Goal: Task Accomplishment & Management: Complete application form

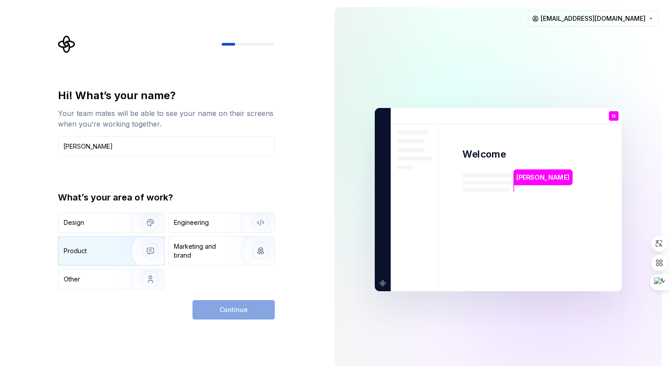
type input "[PERSON_NAME]"
click at [124, 253] on img "button" at bounding box center [144, 250] width 57 height 59
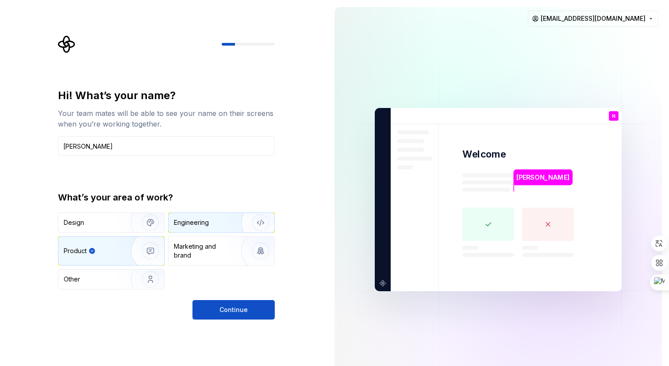
click at [234, 221] on img "button" at bounding box center [255, 222] width 57 height 59
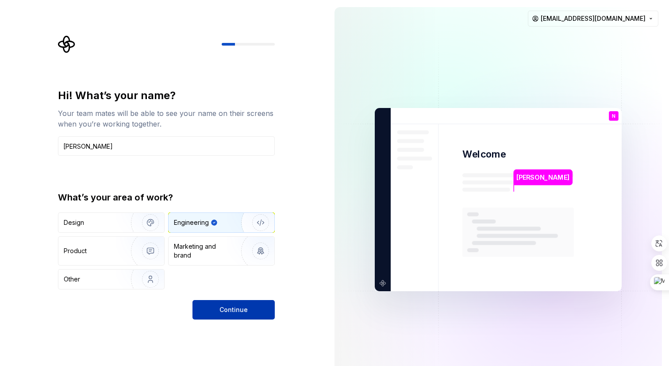
click at [238, 308] on span "Continue" at bounding box center [233, 309] width 28 height 9
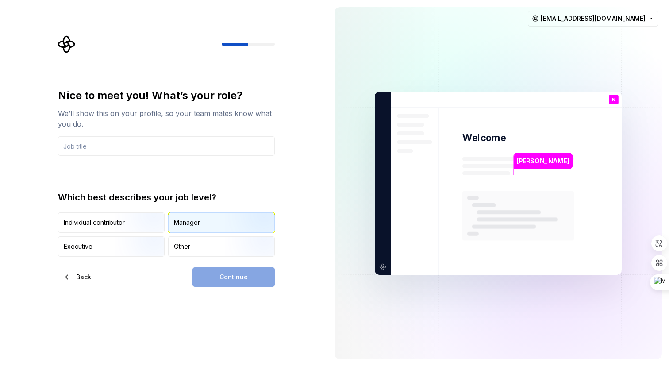
click at [210, 227] on div "Manager" at bounding box center [222, 222] width 106 height 19
click at [251, 278] on div "Continue" at bounding box center [233, 276] width 82 height 19
click at [136, 240] on img "button" at bounding box center [143, 257] width 57 height 59
click at [238, 220] on img "button" at bounding box center [253, 233] width 57 height 59
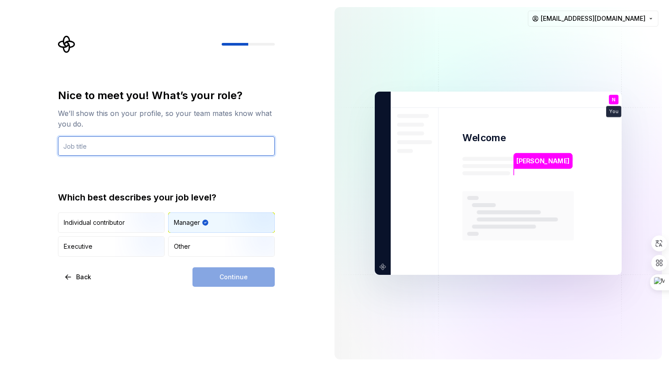
click at [171, 142] on input "text" at bounding box center [166, 145] width 217 height 19
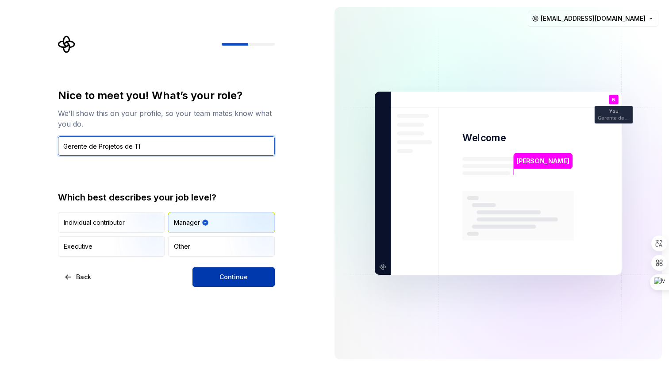
type input "Gerente de Projetos de TI"
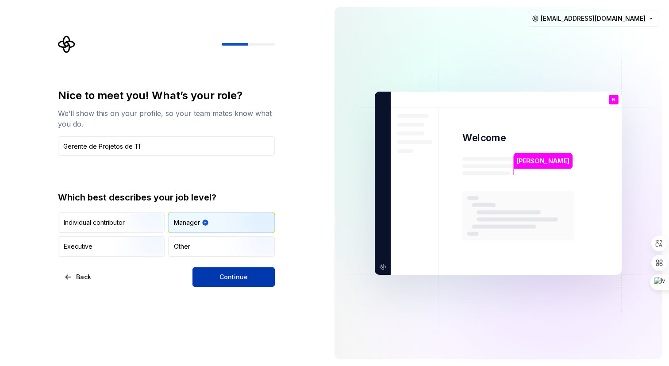
click at [229, 274] on span "Continue" at bounding box center [233, 277] width 28 height 9
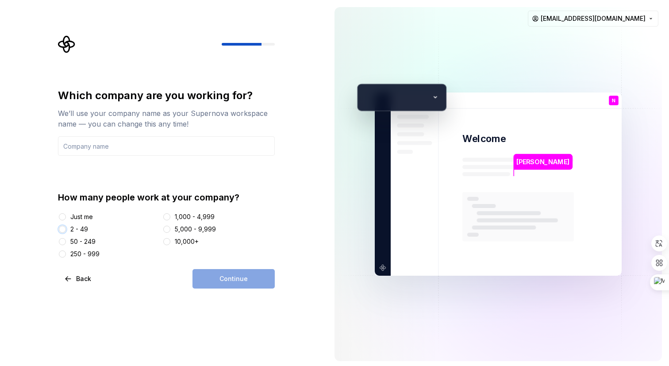
click at [63, 227] on button "2 - 49" at bounding box center [62, 229] width 7 height 7
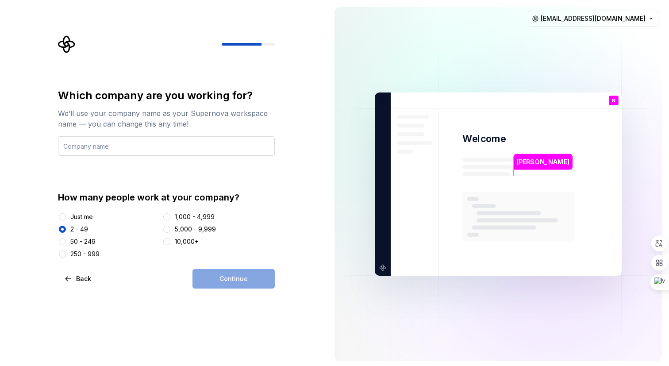
click at [165, 147] on input "text" at bounding box center [166, 145] width 217 height 19
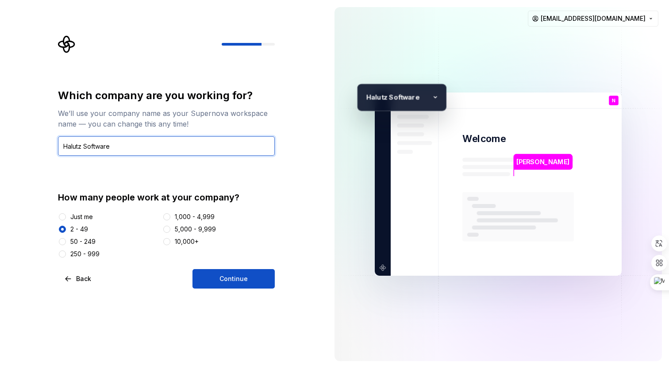
type input "Halutz Software"
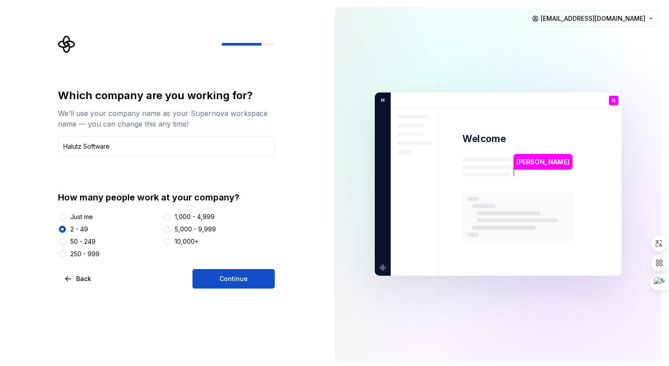
click at [219, 268] on div "Which company are you working for? We’ll use your company name as your Supernov…" at bounding box center [166, 188] width 217 height 200
click at [221, 276] on span "Continue" at bounding box center [233, 278] width 28 height 9
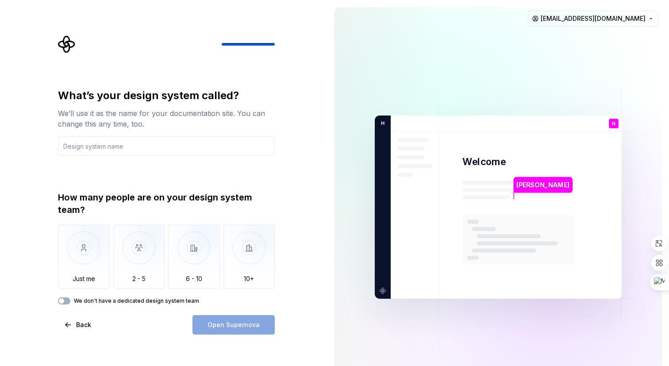
click at [149, 302] on label "We don't have a dedicated design system team" at bounding box center [136, 300] width 125 height 7
click at [70, 302] on button "We don't have a dedicated design system team" at bounding box center [64, 300] width 12 height 7
click at [136, 150] on input "text" at bounding box center [166, 145] width 217 height 19
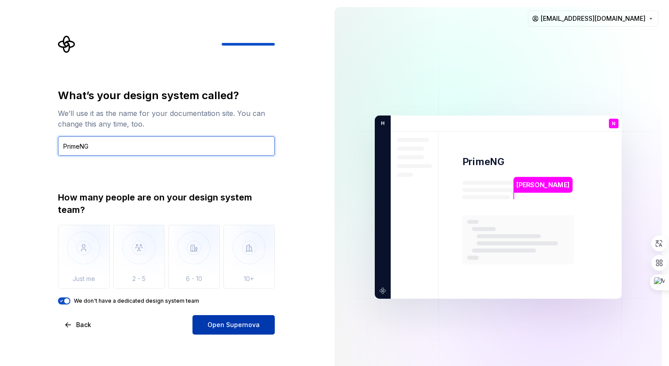
type input "PrimeNG"
click at [232, 327] on span "Open Supernova" at bounding box center [233, 324] width 52 height 9
